Goal: Information Seeking & Learning: Check status

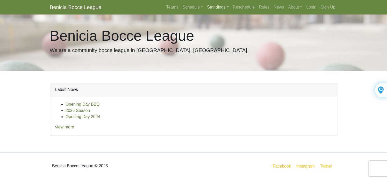
click at [213, 8] on link "Standings" at bounding box center [218, 7] width 26 height 10
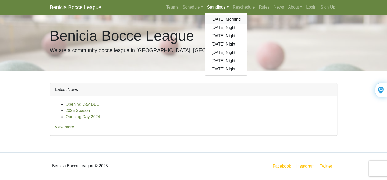
click at [216, 20] on link "[DATE] Morning" at bounding box center [226, 19] width 42 height 8
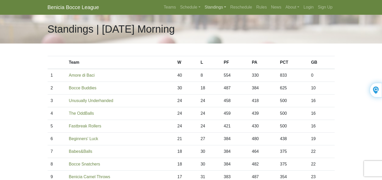
click at [218, 8] on link "Standings" at bounding box center [216, 7] width 26 height 10
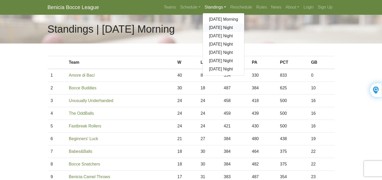
click at [215, 27] on link "[DATE] Night" at bounding box center [224, 28] width 42 height 8
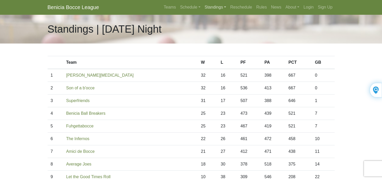
click at [206, 9] on link "Standings" at bounding box center [216, 7] width 26 height 10
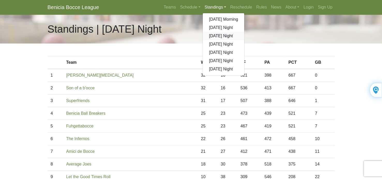
click at [211, 37] on link "[DATE] Night" at bounding box center [224, 36] width 42 height 8
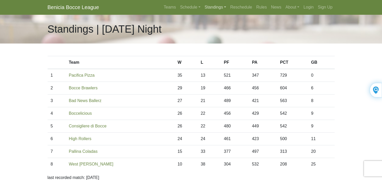
click at [215, 6] on link "Standings" at bounding box center [216, 7] width 26 height 10
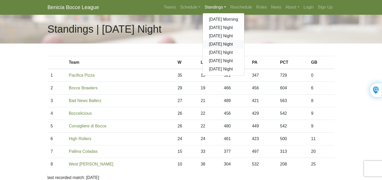
click at [219, 43] on link "[DATE] Night" at bounding box center [224, 44] width 42 height 8
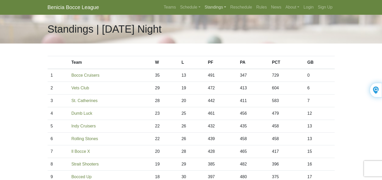
click at [210, 7] on link "Standings" at bounding box center [216, 7] width 26 height 10
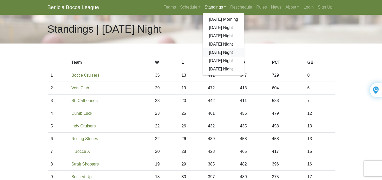
click at [211, 53] on link "[DATE] Night" at bounding box center [224, 52] width 42 height 8
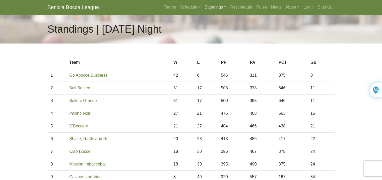
click at [212, 9] on link "Standings" at bounding box center [216, 7] width 26 height 10
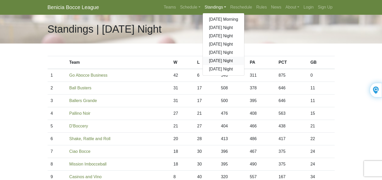
click at [220, 61] on link "[DATE] Night" at bounding box center [224, 61] width 42 height 8
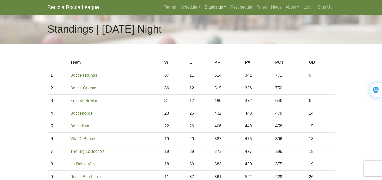
click at [209, 10] on link "Standings" at bounding box center [216, 7] width 26 height 10
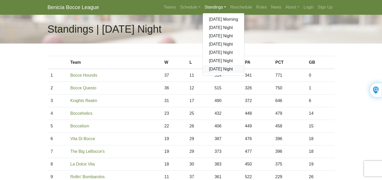
click at [214, 70] on link "[DATE] Night" at bounding box center [224, 69] width 42 height 8
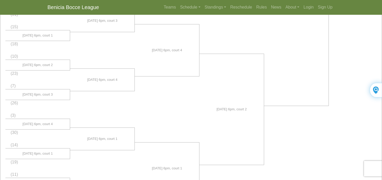
scroll to position [319, 0]
click at [210, 7] on link "Standings" at bounding box center [216, 7] width 26 height 10
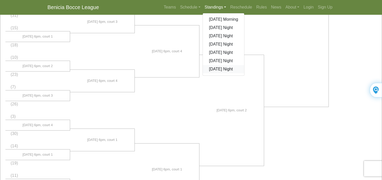
click at [216, 69] on link "[DATE] Night" at bounding box center [224, 69] width 42 height 8
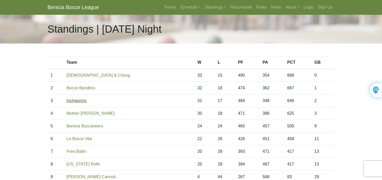
click at [86, 101] on link "Inchworms" at bounding box center [77, 100] width 20 height 4
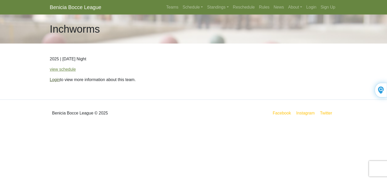
click at [56, 81] on link "Login" at bounding box center [55, 79] width 10 height 4
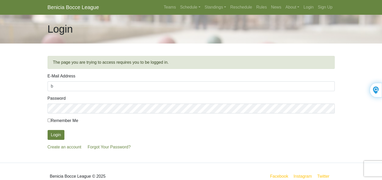
type input "[EMAIL_ADDRESS][DOMAIN_NAME]"
click at [49, 121] on input "Remember Me" at bounding box center [49, 120] width 3 height 3
checkbox input "true"
click at [54, 135] on button "Login" at bounding box center [56, 135] width 17 height 10
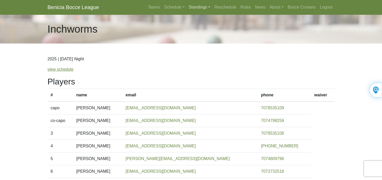
click at [197, 8] on link "Standings" at bounding box center [200, 7] width 26 height 10
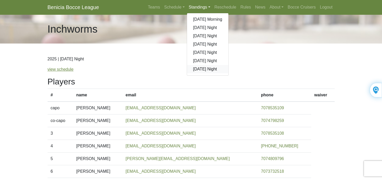
click at [201, 70] on link "[DATE] Night" at bounding box center [208, 69] width 42 height 8
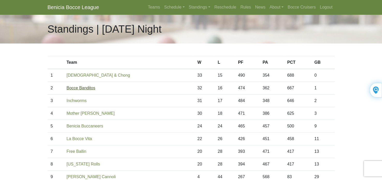
click at [84, 89] on link "Bocce Banditos" at bounding box center [81, 88] width 29 height 4
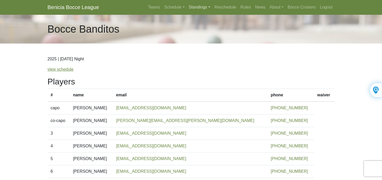
click at [206, 9] on link "Standings" at bounding box center [200, 7] width 26 height 10
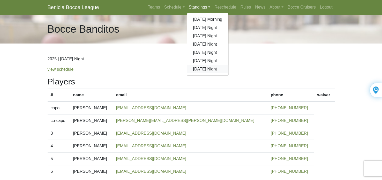
click at [201, 69] on link "[DATE] Night" at bounding box center [208, 69] width 42 height 8
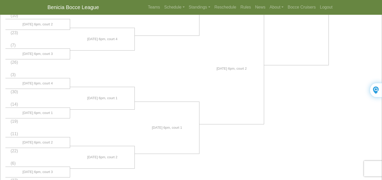
scroll to position [371, 0]
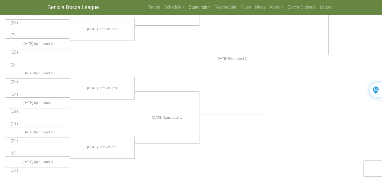
click at [201, 8] on link "Standings" at bounding box center [200, 7] width 26 height 10
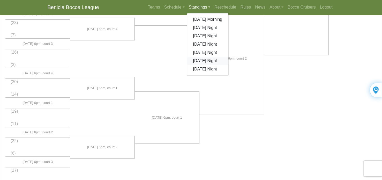
click at [203, 63] on link "[DATE] Night" at bounding box center [208, 61] width 42 height 8
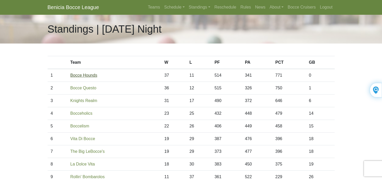
click at [93, 76] on link "Bocce Hounds" at bounding box center [83, 75] width 27 height 4
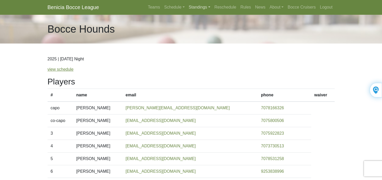
click at [198, 8] on link "Standings" at bounding box center [200, 7] width 26 height 10
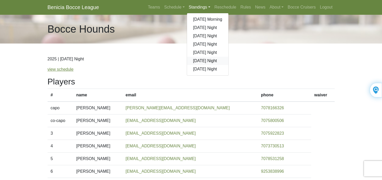
click at [202, 61] on link "[DATE] Night" at bounding box center [208, 61] width 42 height 8
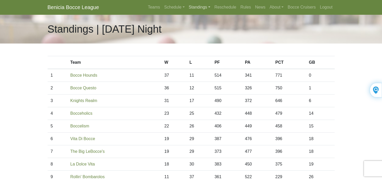
click at [194, 5] on link "Standings" at bounding box center [200, 7] width 26 height 10
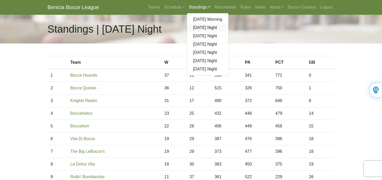
click at [200, 29] on link "[DATE] Night" at bounding box center [208, 28] width 42 height 8
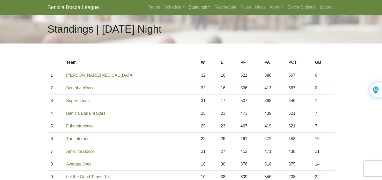
click at [190, 7] on link "Standings" at bounding box center [200, 7] width 26 height 10
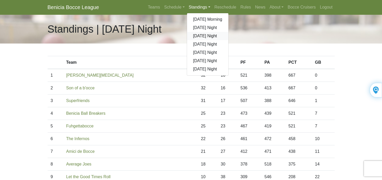
click at [206, 36] on link "[DATE] Night" at bounding box center [208, 36] width 42 height 8
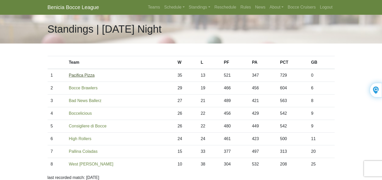
click at [87, 75] on link "Pacifica Pizza" at bounding box center [82, 75] width 26 height 4
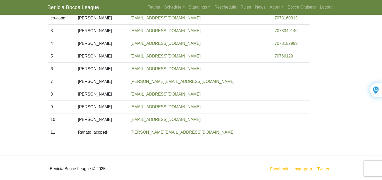
scroll to position [104, 0]
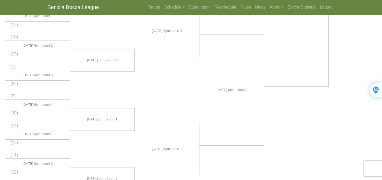
scroll to position [329, 0]
